Goal: Information Seeking & Learning: Learn about a topic

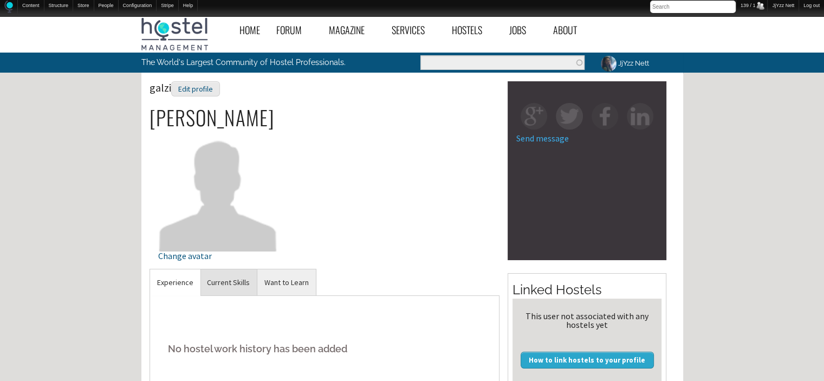
click at [243, 284] on link "Current Skills" at bounding box center [228, 282] width 57 height 27
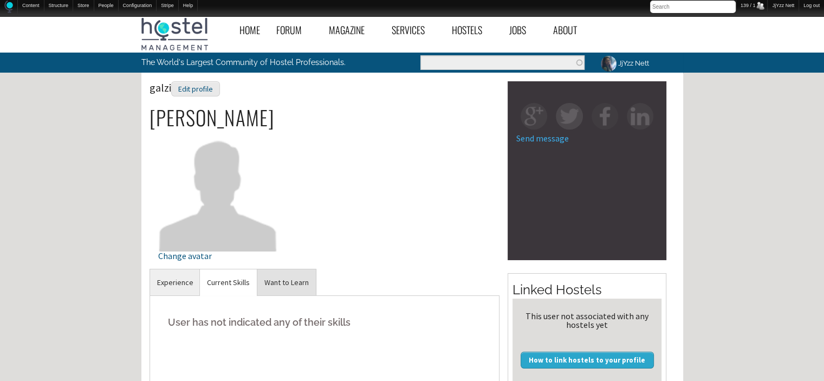
click at [280, 285] on link "Want to Learn" at bounding box center [286, 282] width 59 height 27
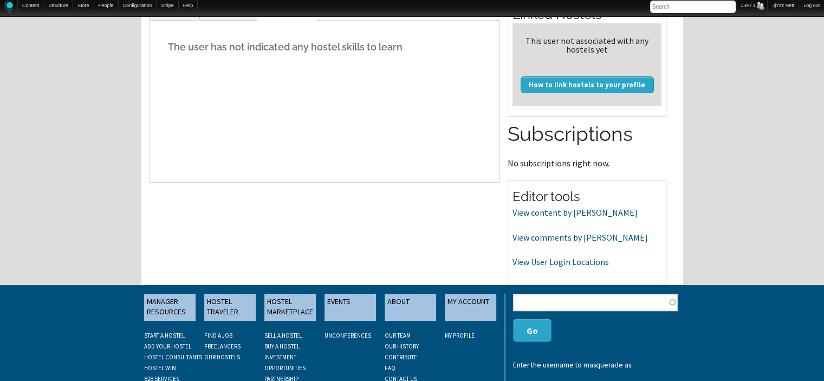
scroll to position [282, 0]
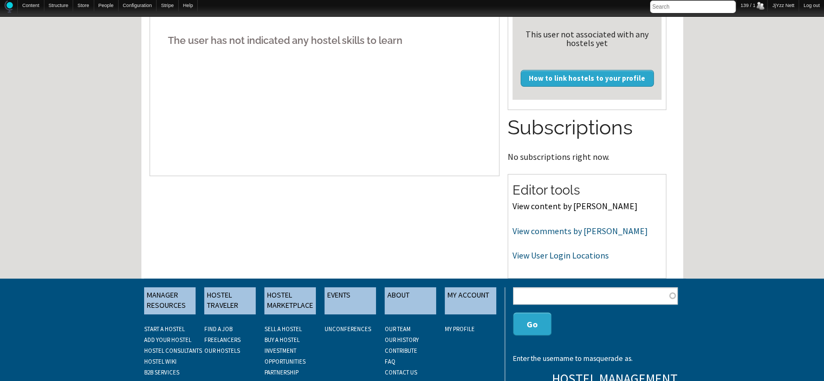
click at [533, 203] on link "View content by galzi" at bounding box center [575, 206] width 125 height 11
click at [569, 225] on link "View comments by galzi" at bounding box center [580, 230] width 135 height 11
click at [525, 255] on link "View User Login Locations" at bounding box center [561, 255] width 96 height 11
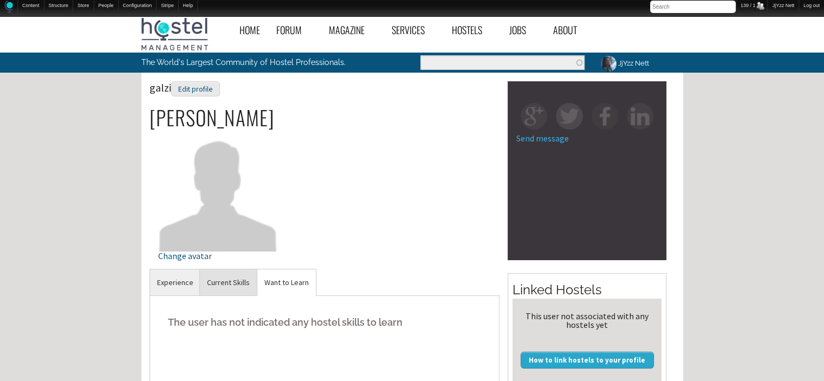
click at [228, 276] on link "Current Skills" at bounding box center [228, 282] width 57 height 27
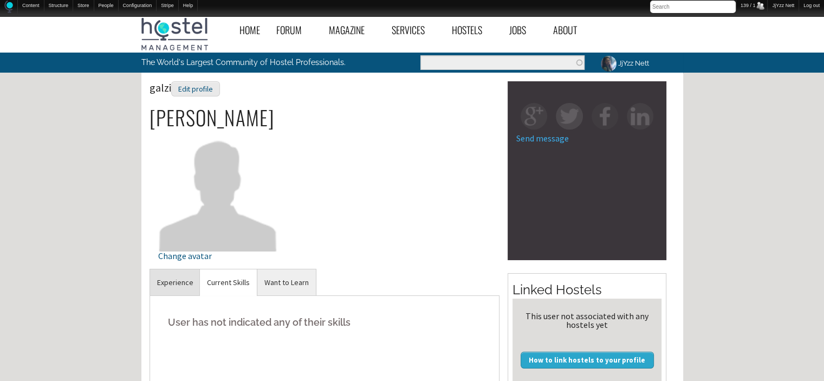
click at [178, 282] on link "Experience" at bounding box center [175, 282] width 50 height 27
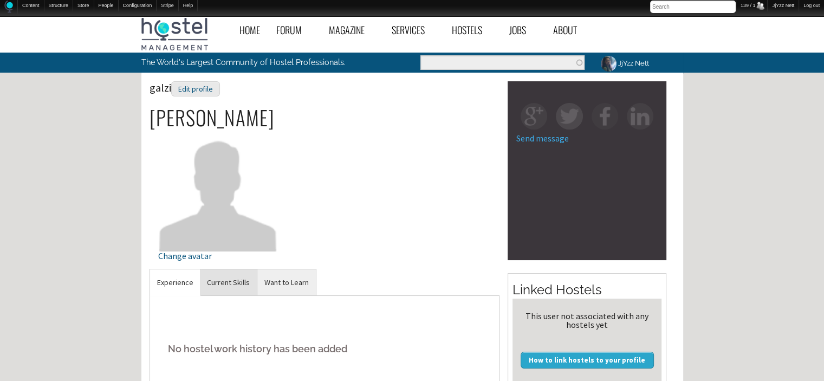
click at [228, 279] on link "Current Skills" at bounding box center [228, 282] width 57 height 27
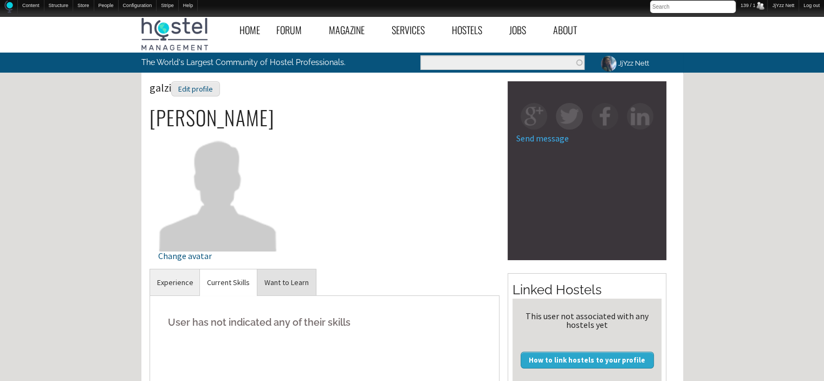
click at [288, 277] on link "Want to Learn" at bounding box center [286, 282] width 59 height 27
click at [192, 84] on div "Edit profile" at bounding box center [195, 89] width 49 height 16
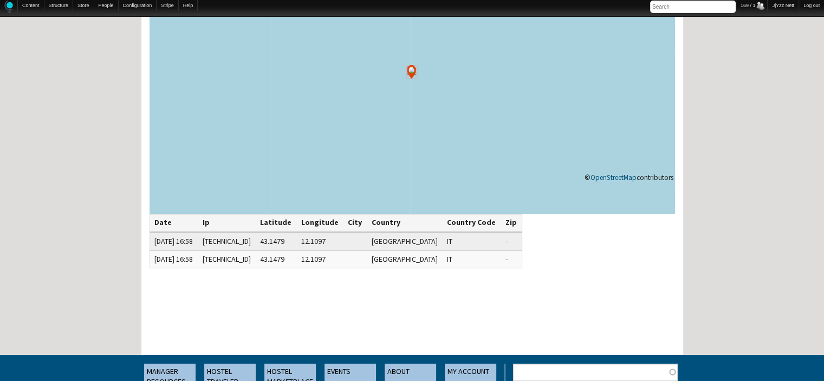
scroll to position [173, 0]
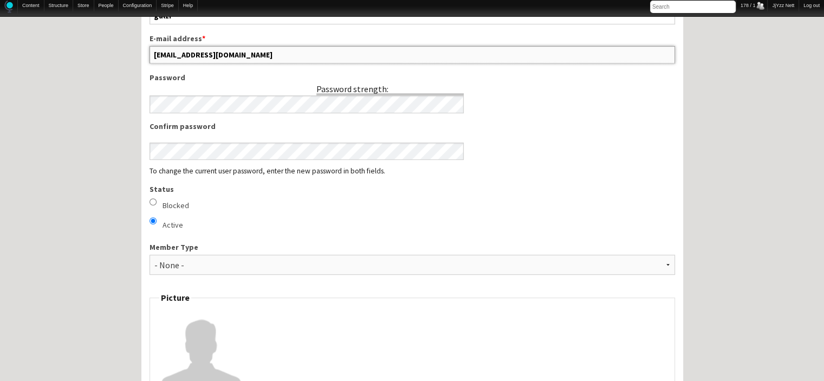
scroll to position [625, 0]
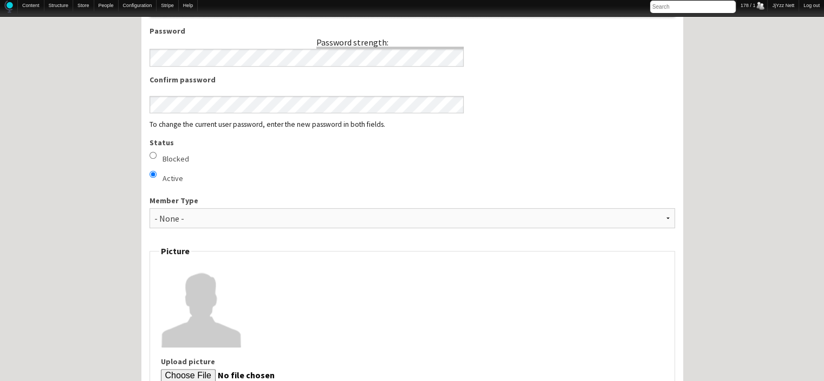
drag, startPoint x: 244, startPoint y: 361, endPoint x: 124, endPoint y: 346, distance: 121.3
click at [124, 346] on div "Home Forum « Back Forum Forums Index « Back Forums Index New Posts Recent Activ…" at bounding box center [412, 288] width 824 height 1806
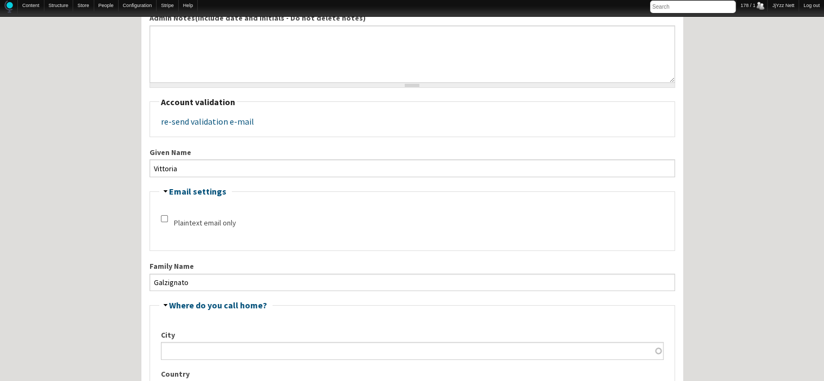
scroll to position [0, 0]
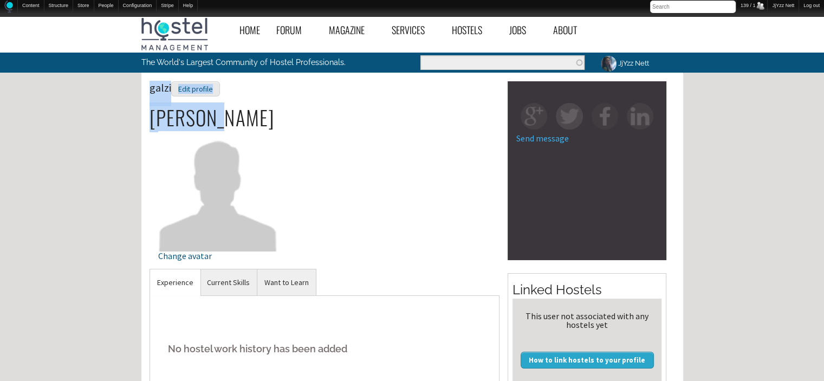
drag, startPoint x: 204, startPoint y: 127, endPoint x: 148, endPoint y: 125, distance: 55.9
copy h2 "Vittoria"
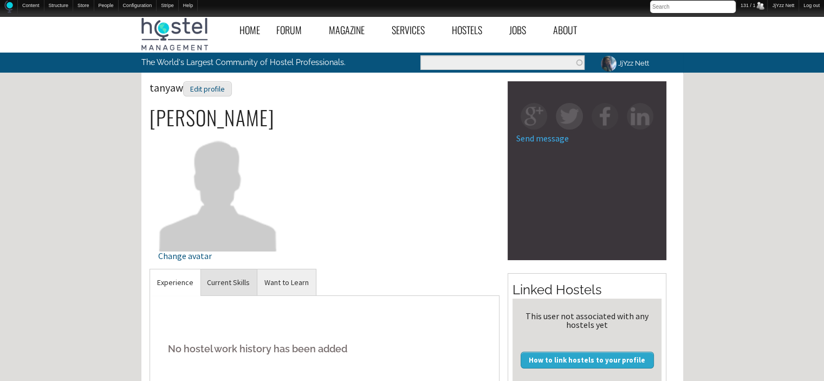
click at [230, 280] on link "Current Skills" at bounding box center [228, 282] width 57 height 27
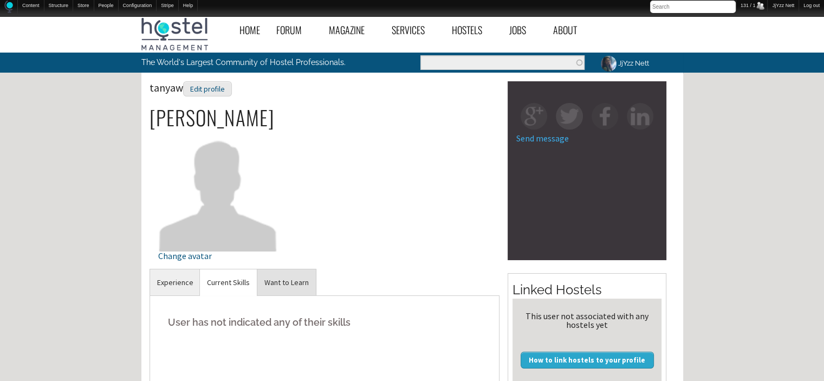
click at [287, 280] on link "Want to Learn" at bounding box center [286, 282] width 59 height 27
click at [246, 284] on link "Current Skills" at bounding box center [228, 282] width 57 height 27
click at [170, 287] on link "Experience" at bounding box center [175, 282] width 50 height 27
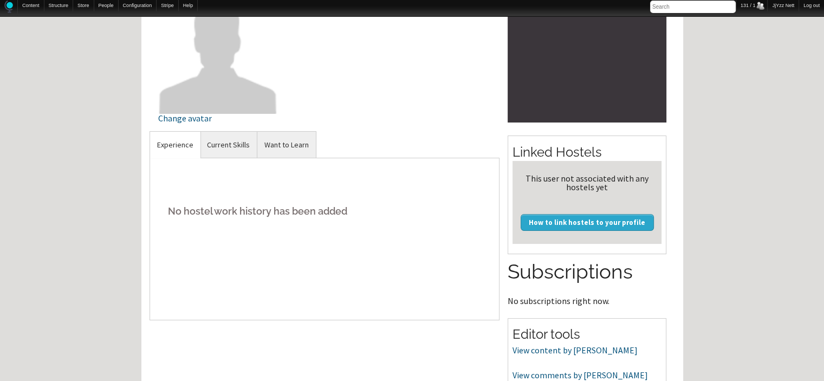
scroll to position [144, 0]
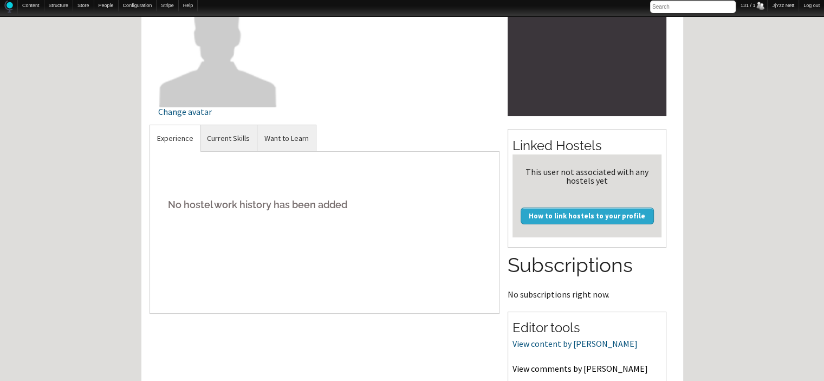
click at [570, 368] on link "View comments by tanyaw" at bounding box center [580, 368] width 135 height 11
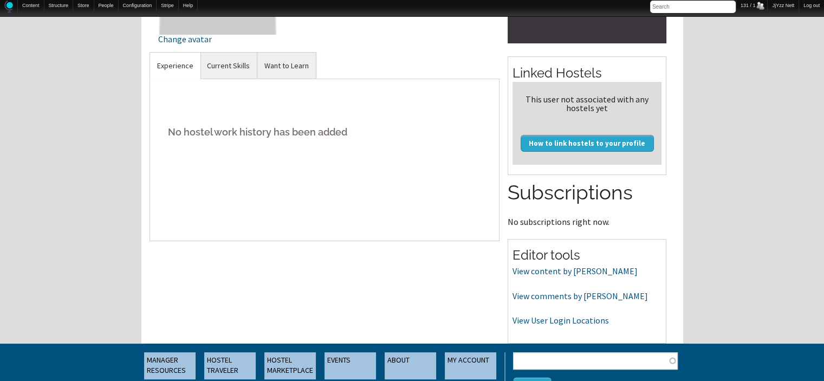
scroll to position [238, 0]
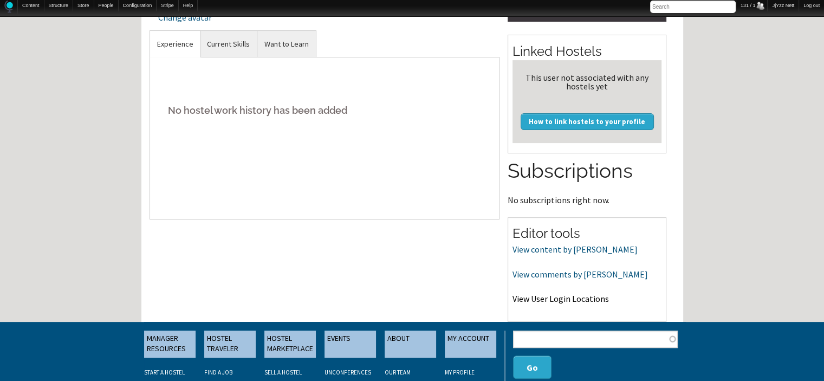
click at [557, 298] on link "View User Login Locations" at bounding box center [561, 298] width 96 height 11
click at [291, 43] on link "Want to Learn" at bounding box center [286, 44] width 59 height 27
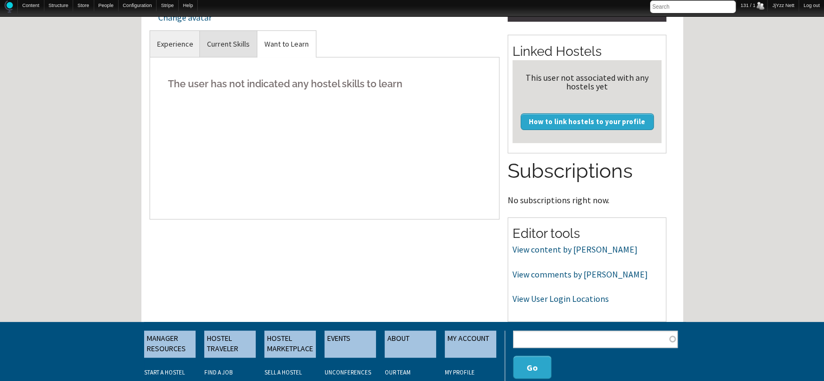
click at [234, 48] on link "Current Skills" at bounding box center [228, 44] width 57 height 27
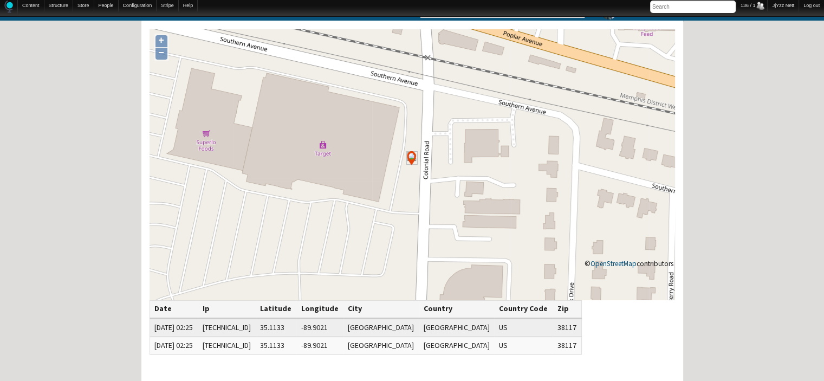
scroll to position [49, 0]
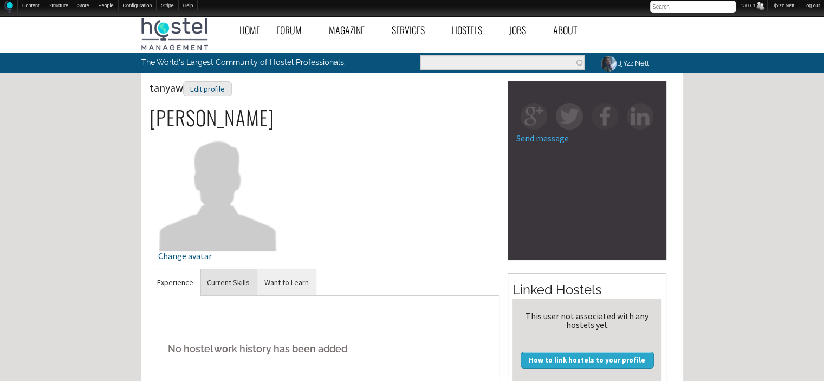
click at [223, 277] on link "Current Skills" at bounding box center [228, 282] width 57 height 27
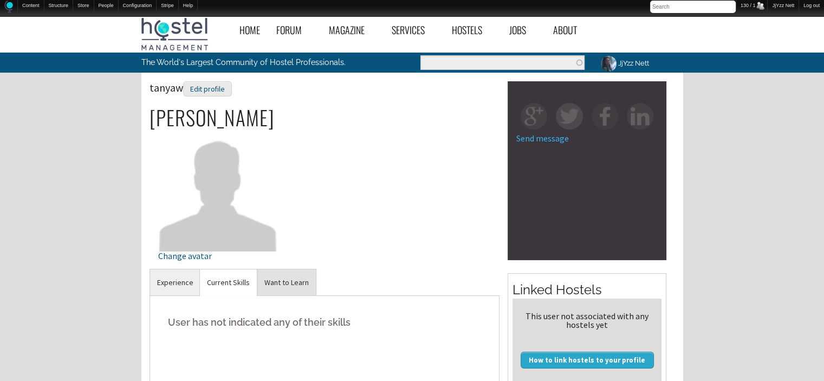
click at [274, 281] on link "Want to Learn" at bounding box center [286, 282] width 59 height 27
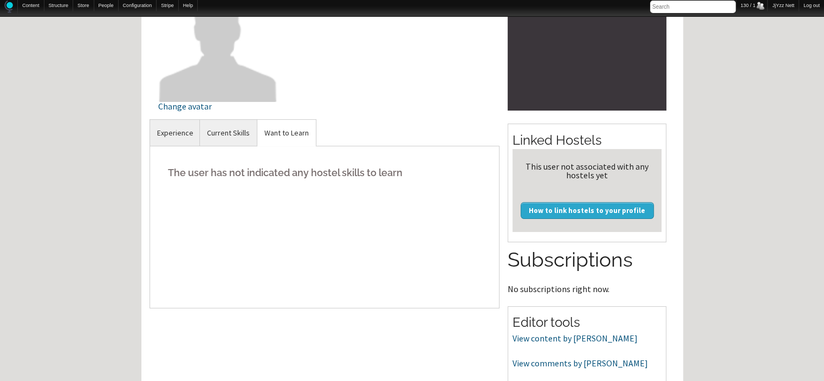
scroll to position [183, 0]
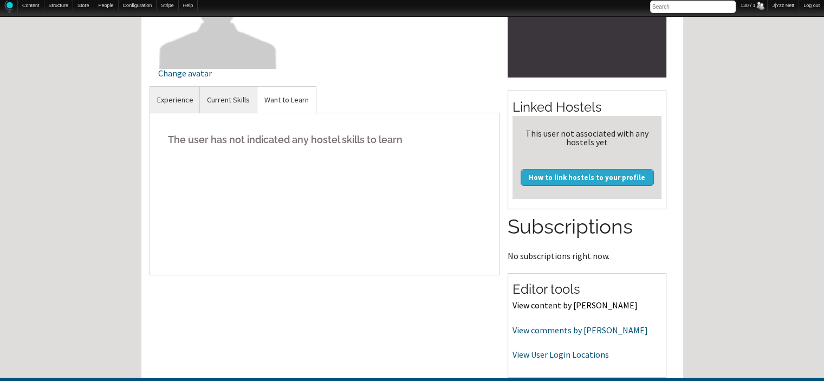
click at [572, 305] on link "View content by tanyaw" at bounding box center [575, 305] width 125 height 11
click at [223, 96] on link "Current Skills" at bounding box center [228, 100] width 57 height 27
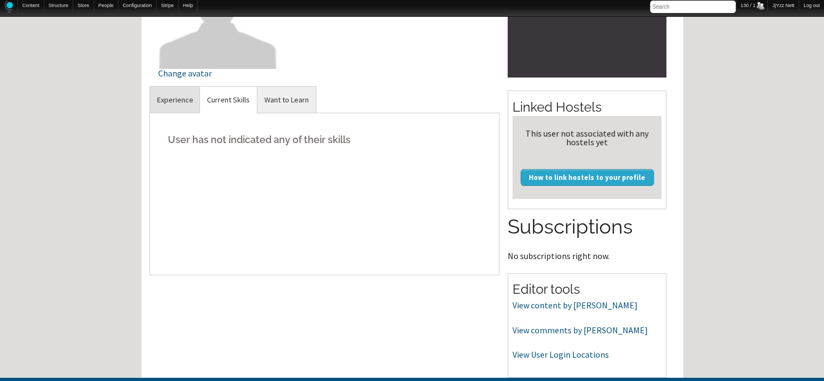
click at [176, 102] on link "Experience" at bounding box center [175, 100] width 50 height 27
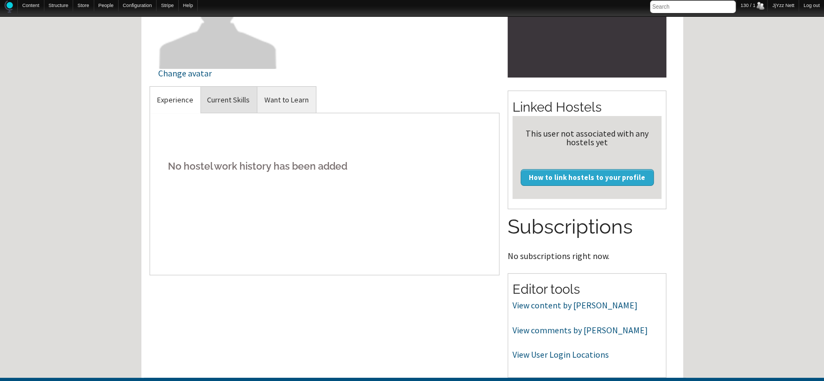
click at [227, 99] on link "Current Skills" at bounding box center [228, 100] width 57 height 27
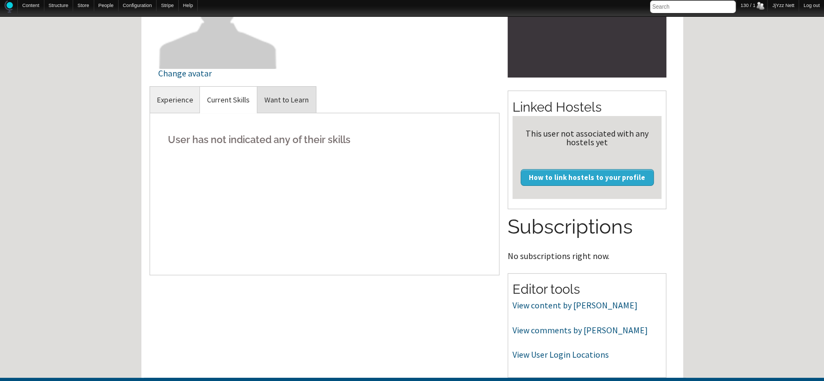
click at [271, 99] on link "Want to Learn" at bounding box center [286, 100] width 59 height 27
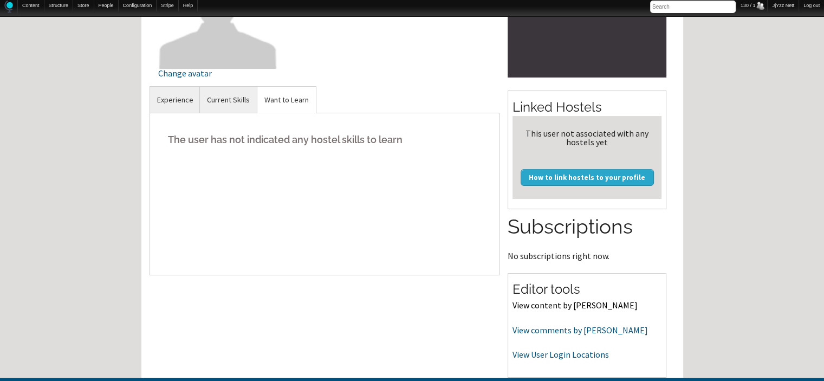
click at [548, 306] on link "View content by tanyaw" at bounding box center [575, 305] width 125 height 11
click at [524, 329] on link "View comments by tanyaw" at bounding box center [580, 330] width 135 height 11
click at [702, 299] on div "Home Forum « Back Forum Forums Index « Back Forums Index New Posts Recent Activ…" at bounding box center [412, 190] width 824 height 725
click at [533, 308] on link "View content by tanyaw" at bounding box center [575, 305] width 125 height 11
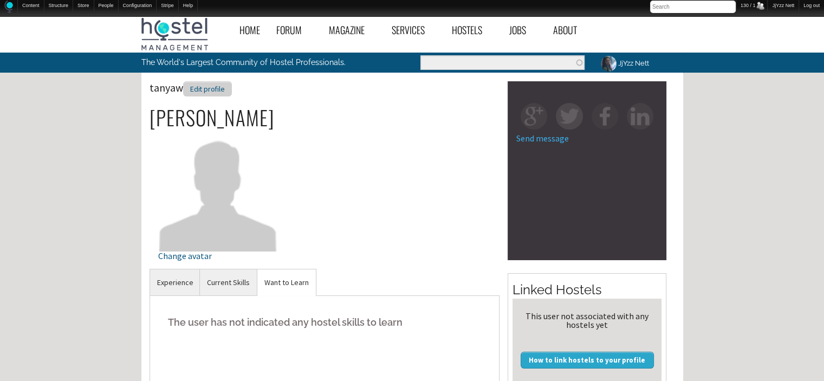
click at [221, 88] on div "Edit profile" at bounding box center [207, 89] width 49 height 16
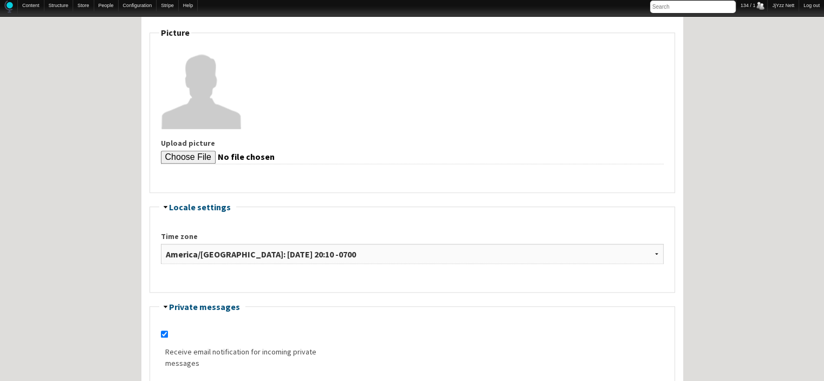
scroll to position [860, 0]
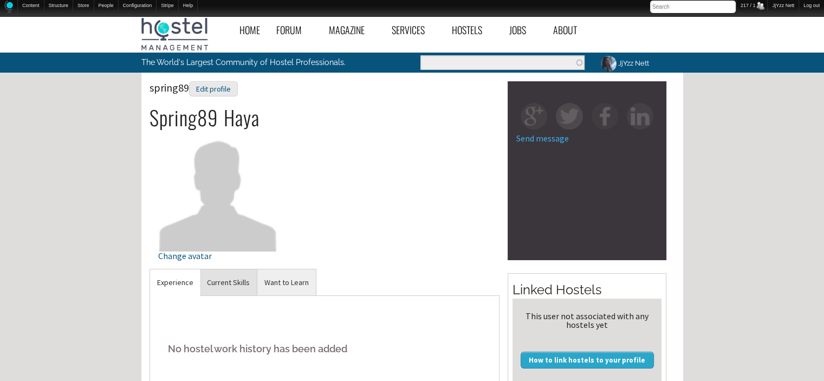
click at [221, 286] on link "Current Skills" at bounding box center [228, 282] width 57 height 27
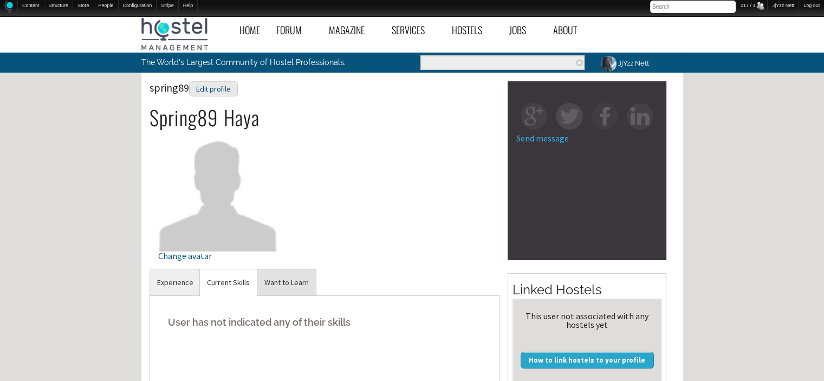
click at [286, 281] on link "Want to Learn" at bounding box center [286, 282] width 59 height 27
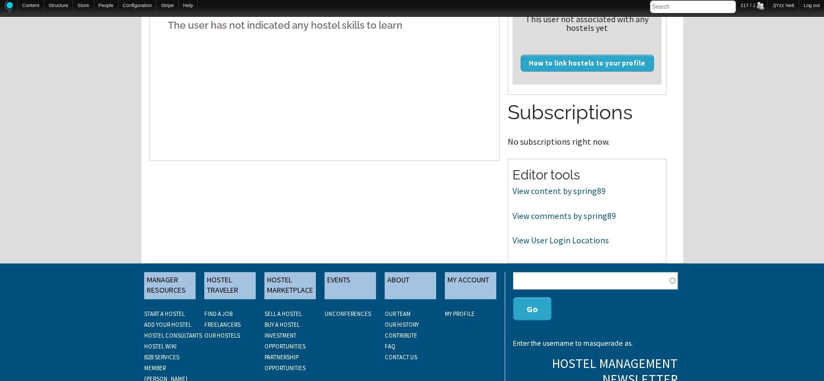
scroll to position [303, 0]
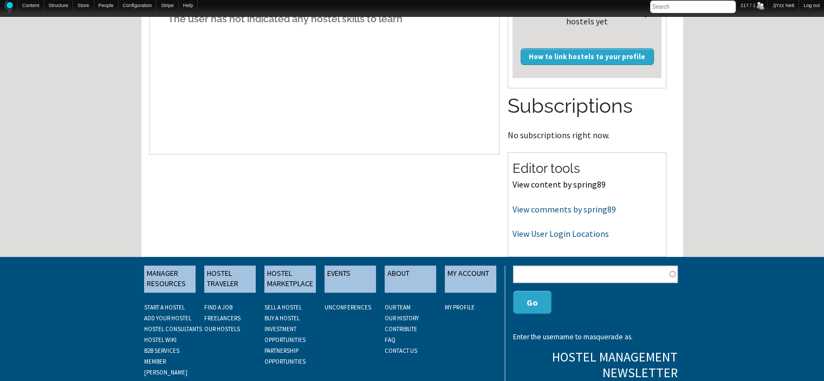
click at [529, 182] on link "View content by spring89" at bounding box center [559, 184] width 93 height 11
click at [572, 209] on link "View comments by spring89" at bounding box center [565, 209] width 104 height 11
click at [538, 235] on link "View User Login Locations" at bounding box center [561, 233] width 96 height 11
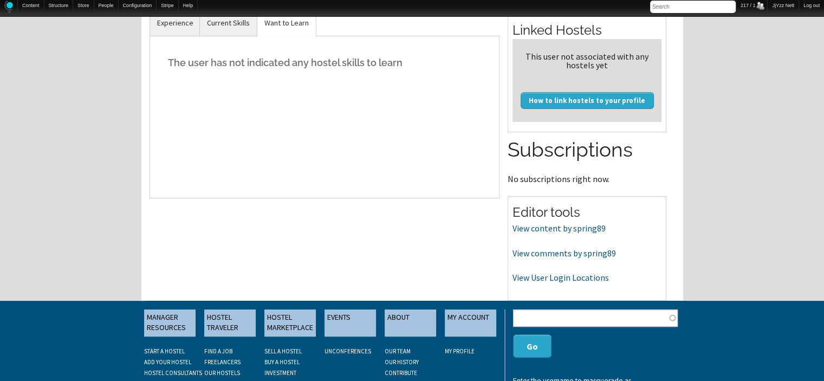
scroll to position [260, 0]
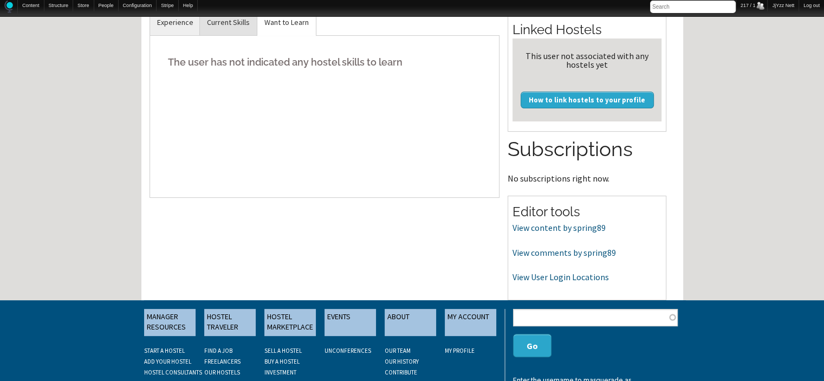
click at [217, 22] on link "Current Skills" at bounding box center [228, 22] width 57 height 27
click at [162, 23] on link "Experience" at bounding box center [175, 22] width 50 height 27
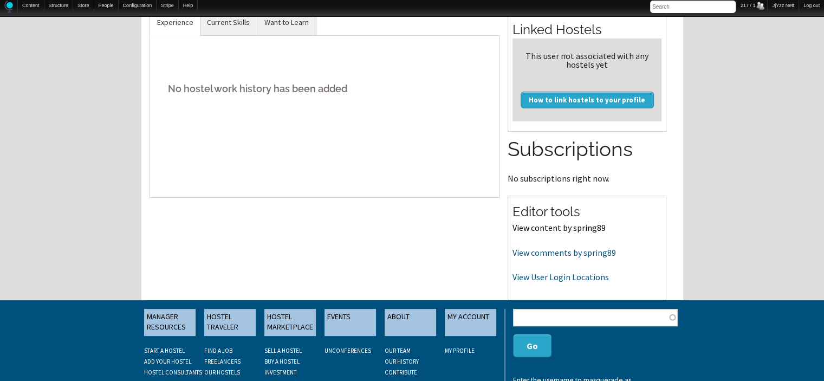
click at [531, 229] on link "View content by spring89" at bounding box center [559, 227] width 93 height 11
click at [526, 251] on link "View comments by spring89" at bounding box center [565, 252] width 104 height 11
click at [525, 273] on link "View User Login Locations" at bounding box center [561, 277] width 96 height 11
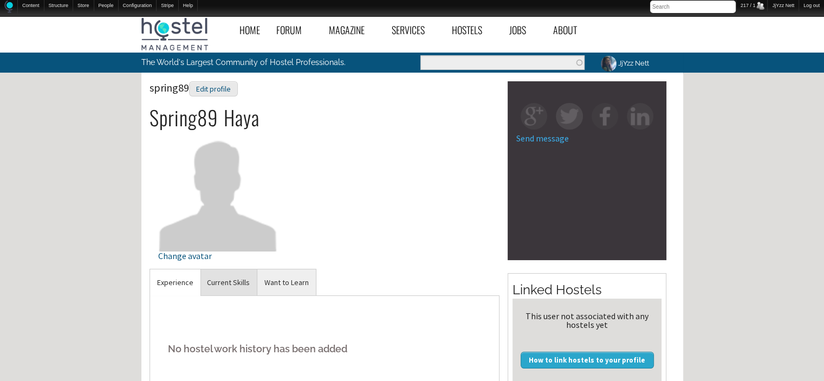
click at [234, 275] on link "Current Skills" at bounding box center [228, 282] width 57 height 27
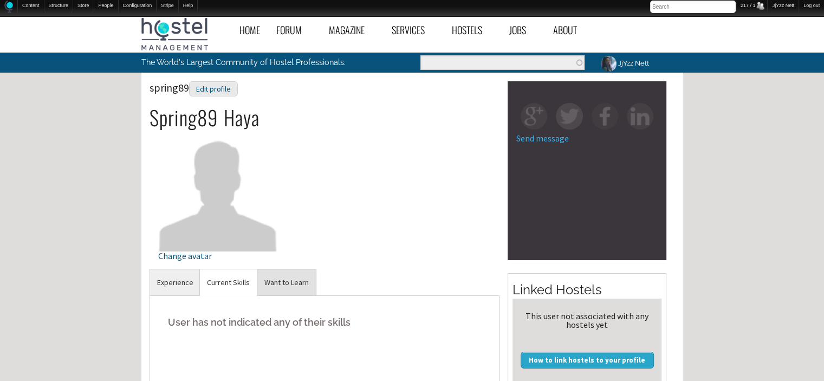
click at [273, 279] on link "Want to Learn" at bounding box center [286, 282] width 59 height 27
click at [214, 87] on div "Edit profile" at bounding box center [213, 89] width 49 height 16
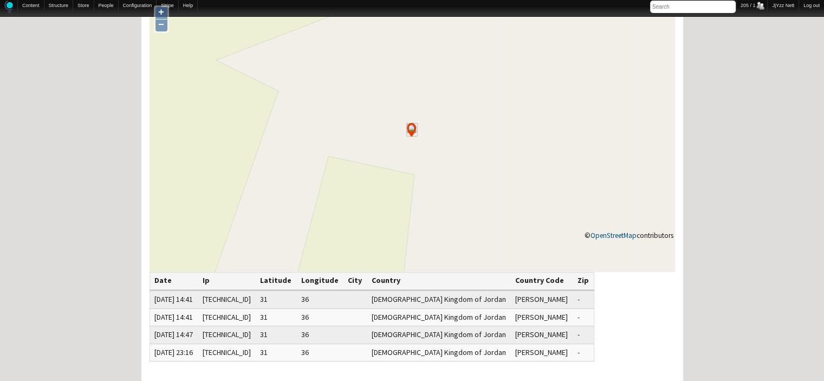
scroll to position [87, 0]
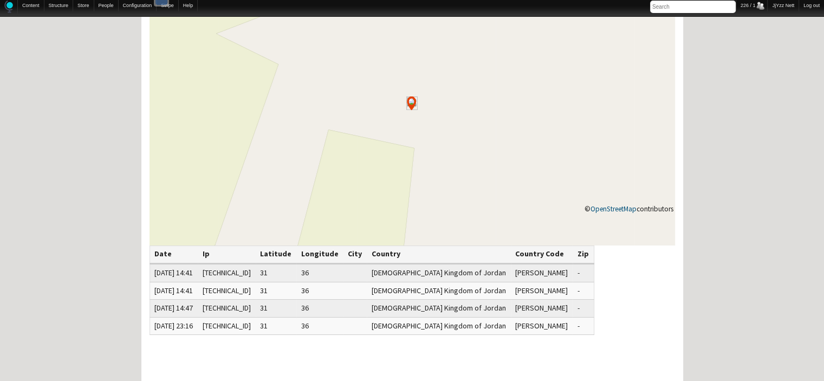
scroll to position [108, 0]
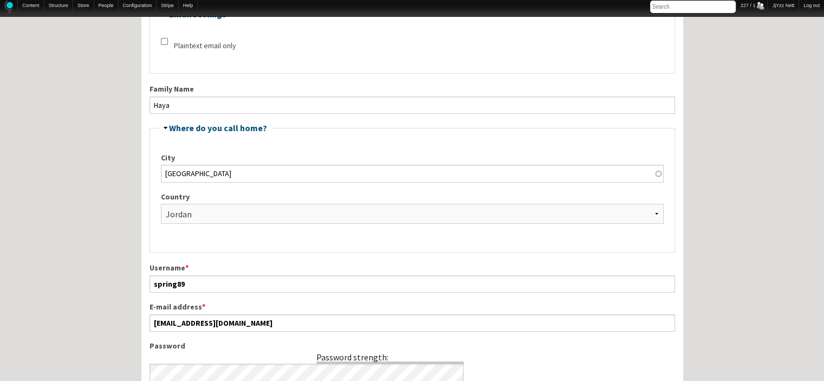
scroll to position [262, 0]
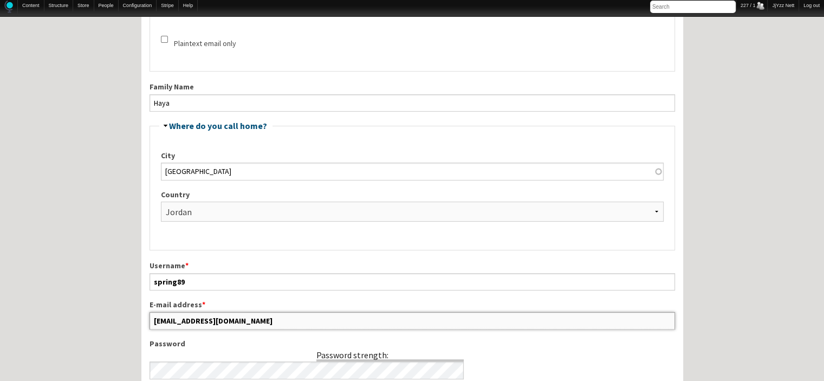
drag, startPoint x: 246, startPoint y: 319, endPoint x: 130, endPoint y: 321, distance: 116.6
type input "haya.strategic@gmail.com"
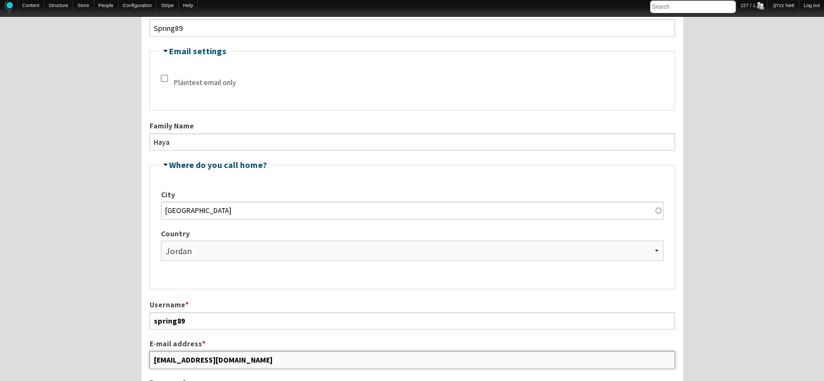
scroll to position [219, 0]
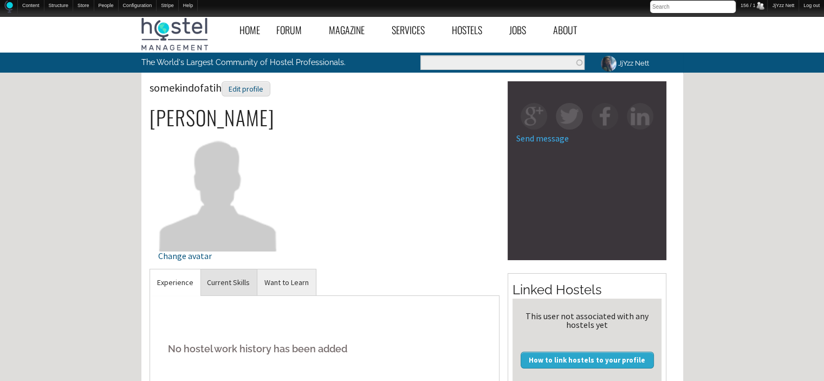
click at [243, 281] on link "Current Skills" at bounding box center [228, 282] width 57 height 27
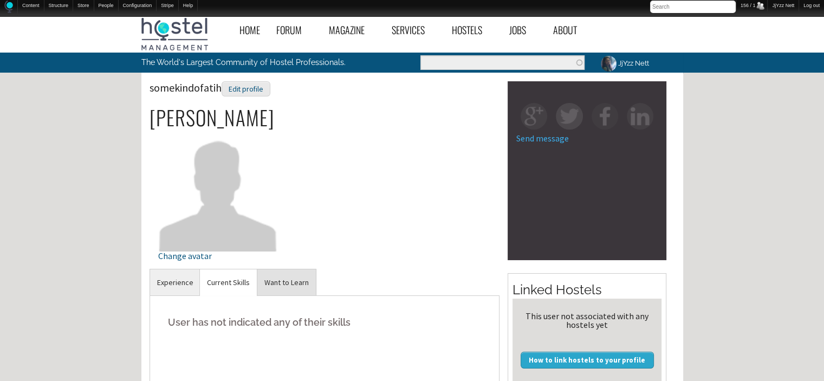
click at [277, 280] on link "Want to Learn" at bounding box center [286, 282] width 59 height 27
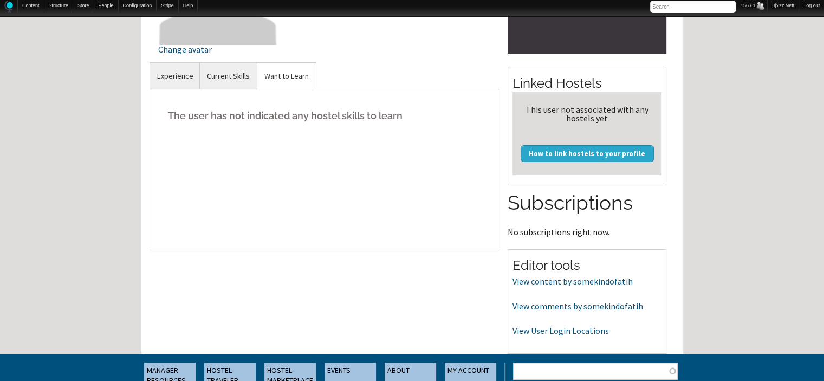
scroll to position [217, 0]
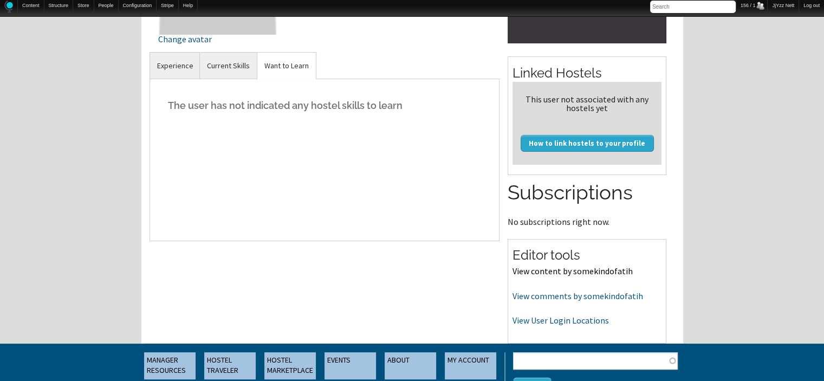
click at [581, 266] on link "View content by somekindofatih" at bounding box center [573, 271] width 120 height 11
click at [545, 296] on link "View comments by somekindofatih" at bounding box center [578, 295] width 131 height 11
click at [540, 325] on link "View User Login Locations" at bounding box center [561, 320] width 96 height 11
click at [238, 60] on link "Current Skills" at bounding box center [228, 66] width 57 height 27
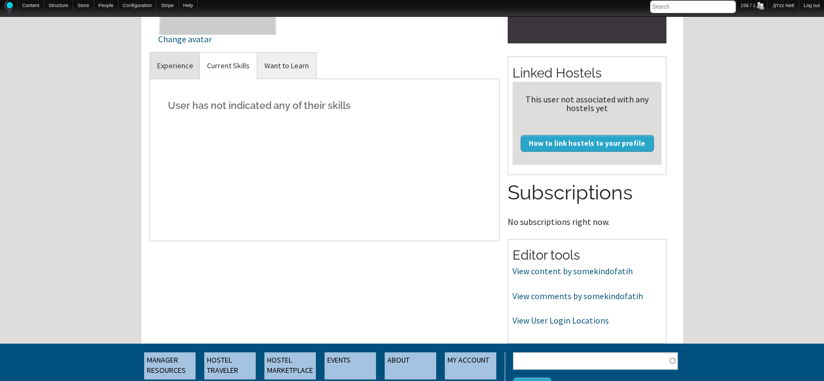
click at [156, 61] on link "Experience" at bounding box center [175, 66] width 50 height 27
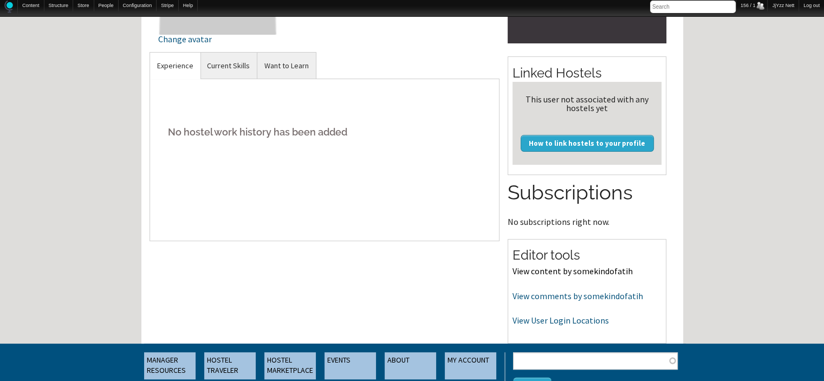
click at [525, 268] on link "View content by somekindofatih" at bounding box center [573, 271] width 120 height 11
click at [553, 296] on link "View comments by somekindofatih" at bounding box center [578, 295] width 131 height 11
click at [223, 62] on link "Current Skills" at bounding box center [228, 66] width 57 height 27
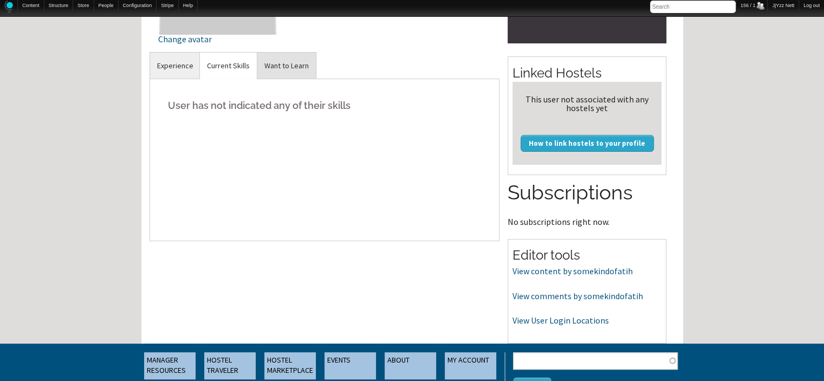
click at [279, 66] on link "Want to Learn" at bounding box center [286, 66] width 59 height 27
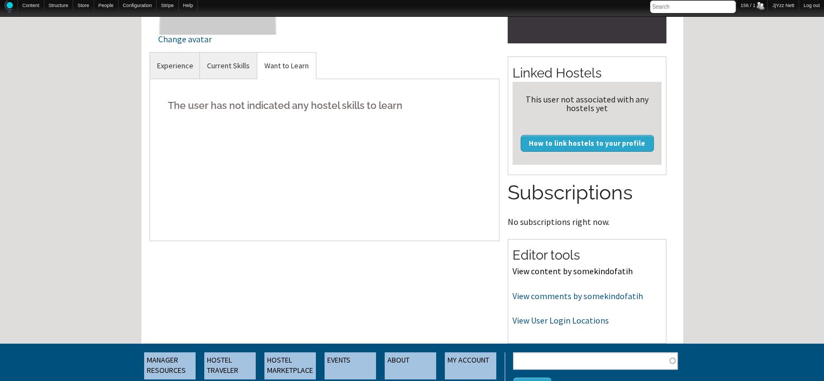
click at [587, 269] on link "View content by somekindofatih" at bounding box center [573, 271] width 120 height 11
click at [526, 296] on link "View comments by somekindofatih" at bounding box center [578, 295] width 131 height 11
click at [536, 319] on link "View User Login Locations" at bounding box center [561, 320] width 96 height 11
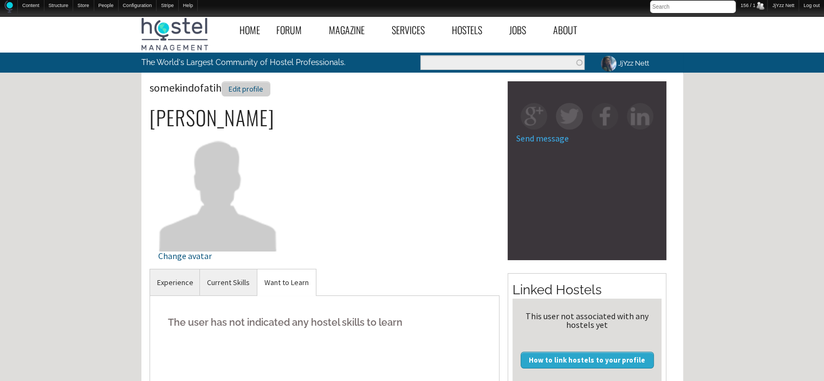
click at [246, 88] on div "Edit profile" at bounding box center [246, 89] width 49 height 16
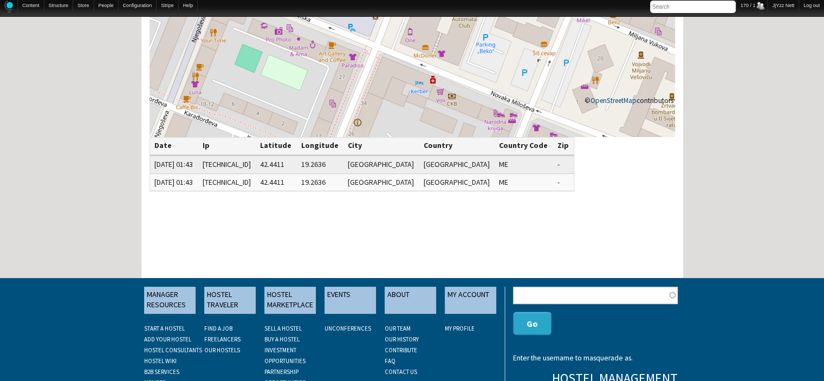
scroll to position [222, 0]
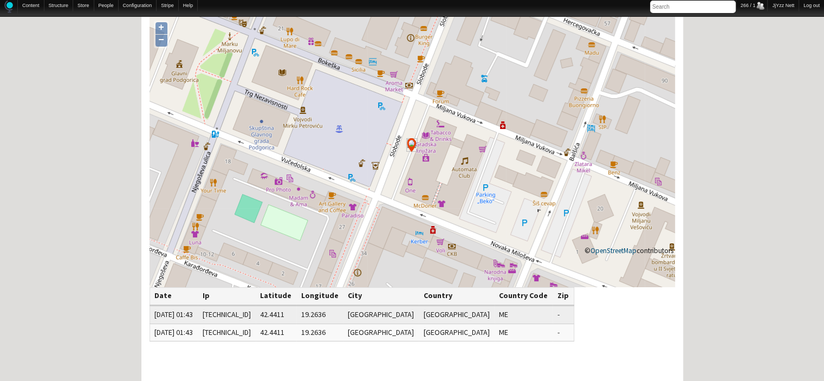
scroll to position [87, 0]
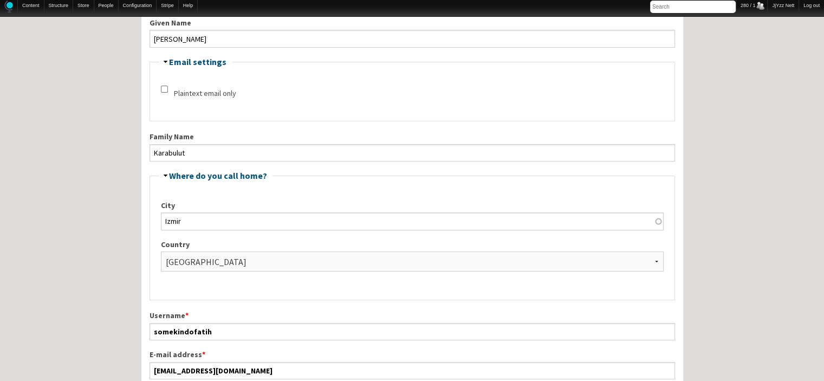
scroll to position [267, 0]
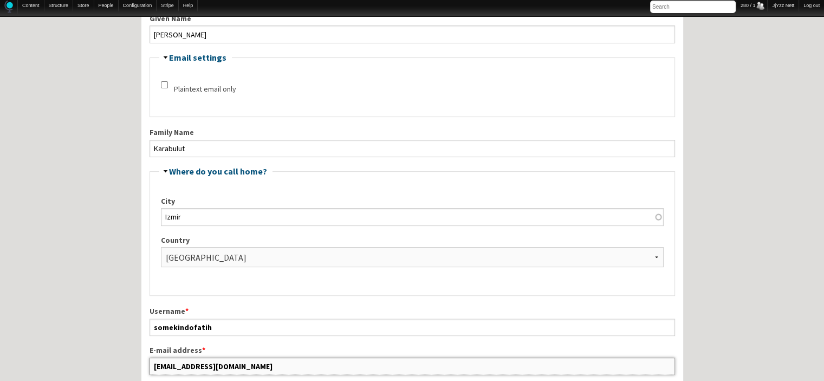
drag, startPoint x: 289, startPoint y: 366, endPoint x: 128, endPoint y: 369, distance: 161.0
